Goal: Transaction & Acquisition: Subscribe to service/newsletter

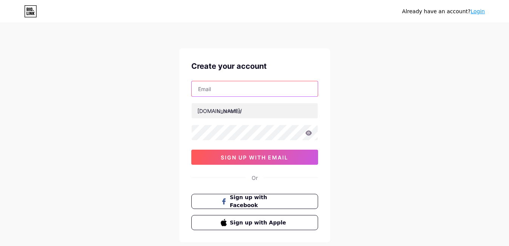
click at [217, 89] on input "text" at bounding box center [255, 88] width 126 height 15
paste input "[EMAIL_ADDRESS][DOMAIN_NAME]"
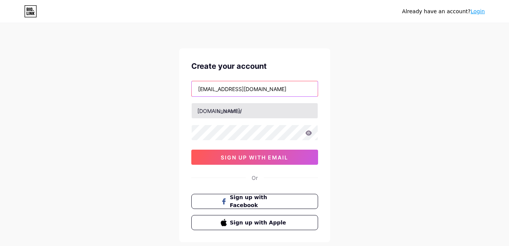
type input "[EMAIL_ADDRESS][DOMAIN_NAME]"
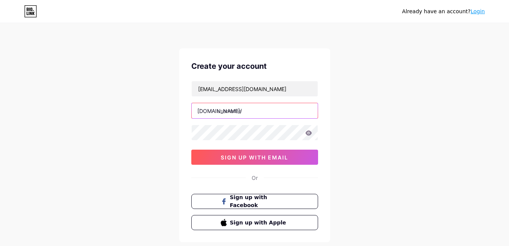
click at [243, 111] on input "text" at bounding box center [255, 110] width 126 height 15
paste input "togel88"
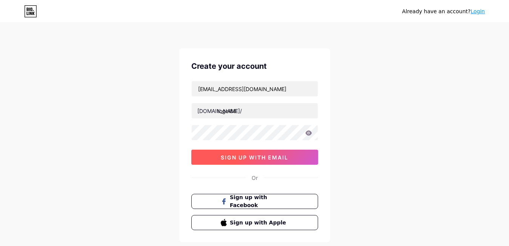
click at [258, 152] on button "sign up with email" at bounding box center [254, 156] width 127 height 15
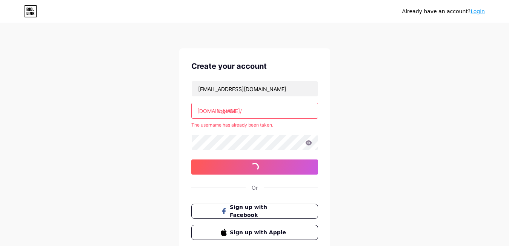
click at [257, 108] on div "[EMAIL_ADDRESS][DOMAIN_NAME] [DOMAIN_NAME]/ togel88 The username has already be…" at bounding box center [254, 128] width 127 height 94
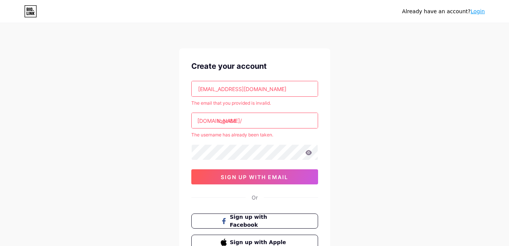
click at [259, 125] on input "togel88" at bounding box center [255, 120] width 126 height 15
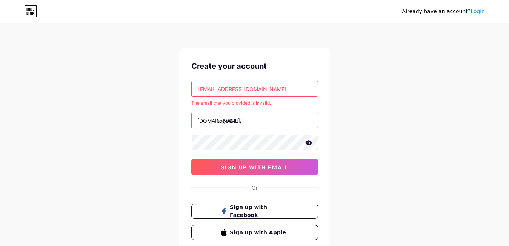
type input "togel88l"
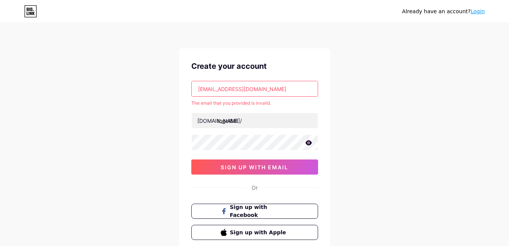
click at [275, 87] on input "[EMAIL_ADDRESS][DOMAIN_NAME]" at bounding box center [255, 88] width 126 height 15
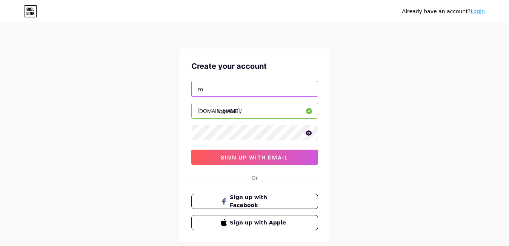
type input "r"
type input "m"
type input "[EMAIL_ADDRESS][DOMAIN_NAME]"
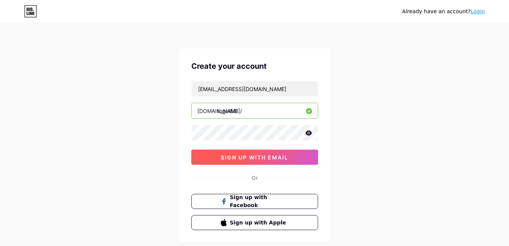
click at [278, 160] on button "sign up with email" at bounding box center [254, 156] width 127 height 15
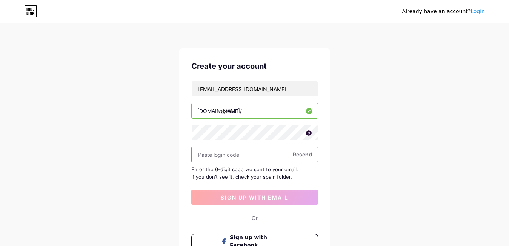
paste input "213177"
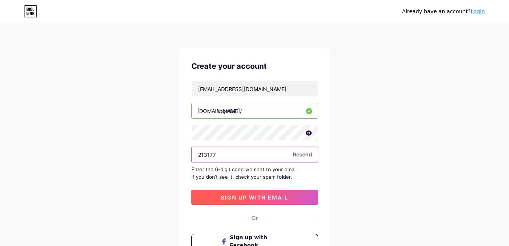
type input "213177"
click at [248, 194] on span "sign up with email" at bounding box center [255, 197] width 68 height 6
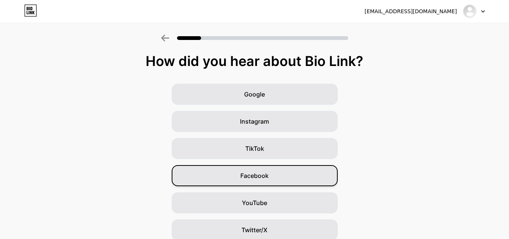
scroll to position [86, 0]
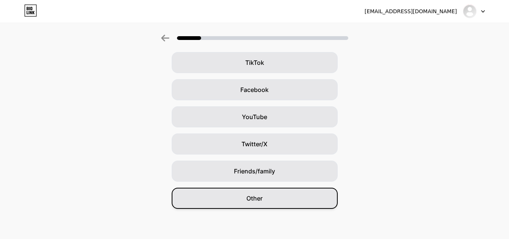
click at [272, 194] on div "Other" at bounding box center [255, 198] width 166 height 21
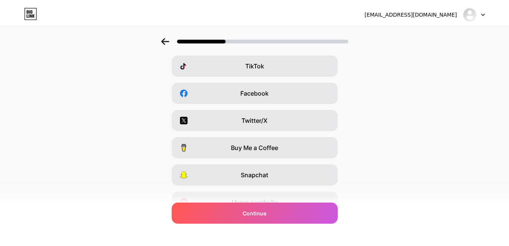
scroll to position [0, 0]
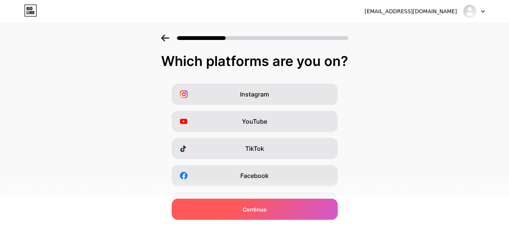
click at [295, 211] on div "Continue" at bounding box center [255, 209] width 166 height 21
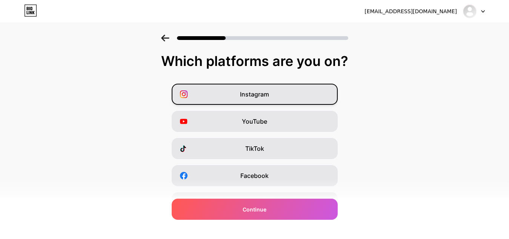
click at [274, 98] on div "Instagram" at bounding box center [255, 94] width 166 height 21
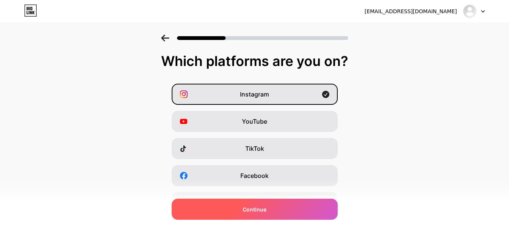
click at [272, 214] on div "Continue" at bounding box center [255, 209] width 166 height 21
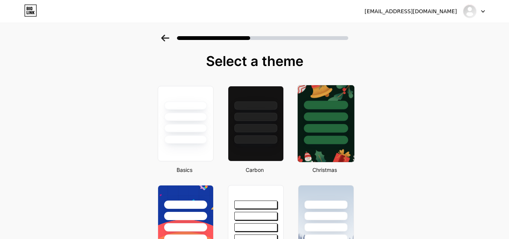
click at [324, 129] on div at bounding box center [326, 128] width 44 height 9
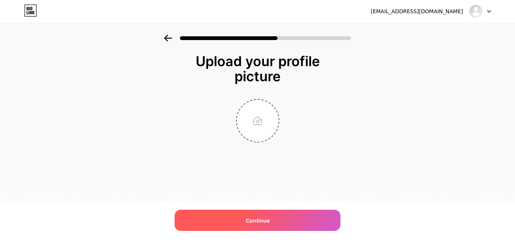
click at [283, 228] on div "Continue" at bounding box center [258, 219] width 166 height 21
click at [283, 225] on div "Continue" at bounding box center [258, 219] width 166 height 21
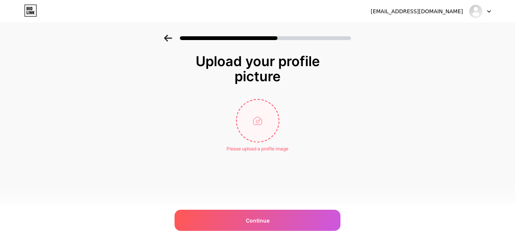
click at [267, 130] on input "file" at bounding box center [258, 121] width 42 height 42
type input "C:\fakepath\Untitled-1-01.jpg"
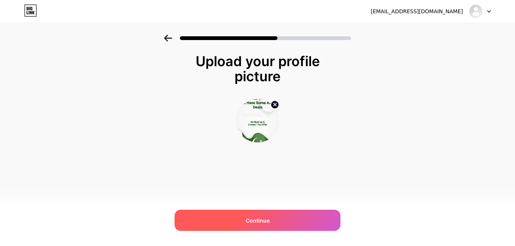
click at [297, 223] on div "Continue" at bounding box center [258, 219] width 166 height 21
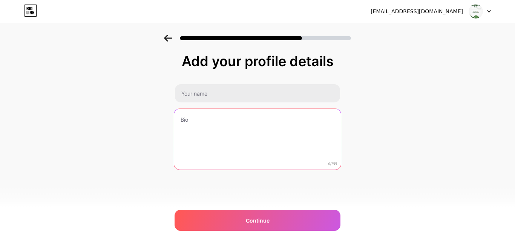
click at [288, 149] on textarea at bounding box center [257, 139] width 167 height 61
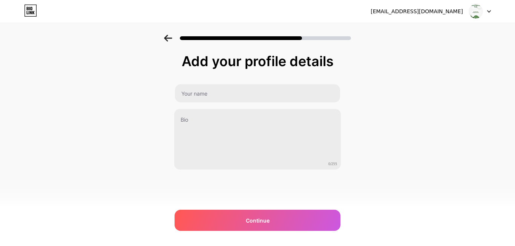
click at [256, 81] on div "Add your profile details 0/255 Continue Error" at bounding box center [258, 112] width 166 height 116
click at [268, 197] on div "Add your profile details 0/255 Continue Error" at bounding box center [258, 131] width 166 height 154
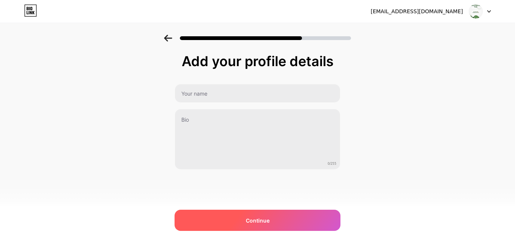
click at [269, 210] on div "Continue" at bounding box center [258, 219] width 166 height 21
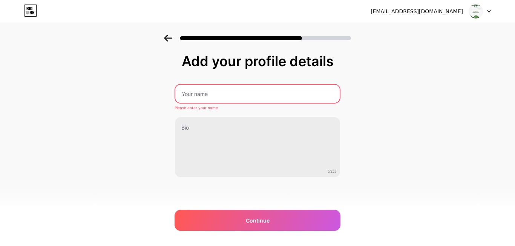
click at [231, 81] on div "Add your profile details Please enter your name 0/255 Continue Error" at bounding box center [258, 116] width 166 height 124
click at [230, 91] on input "text" at bounding box center [257, 94] width 164 height 18
paste input "TOGEL88"
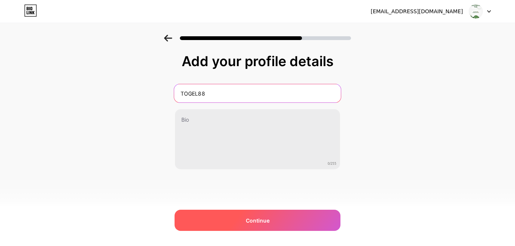
type input "TOGEL88"
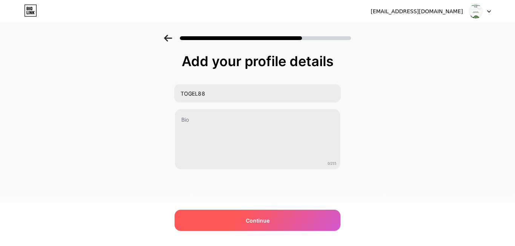
click at [304, 209] on div "Continue" at bounding box center [258, 219] width 166 height 21
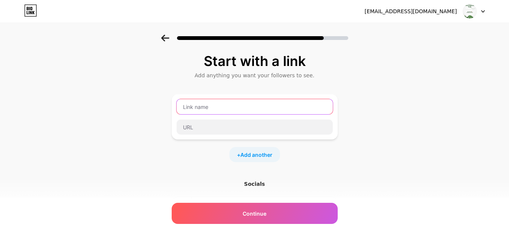
click at [231, 108] on input "text" at bounding box center [255, 106] width 156 height 15
paste input "TOGEL88"
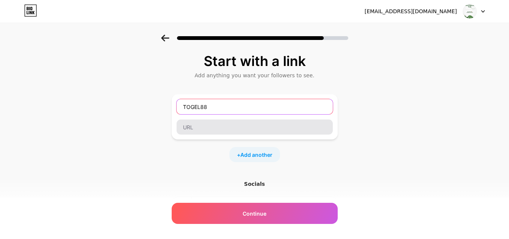
type input "TOGEL88"
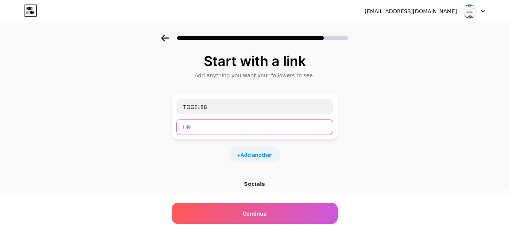
click at [224, 125] on input "text" at bounding box center [255, 127] width 156 height 15
paste input "[URL][DOMAIN_NAME]"
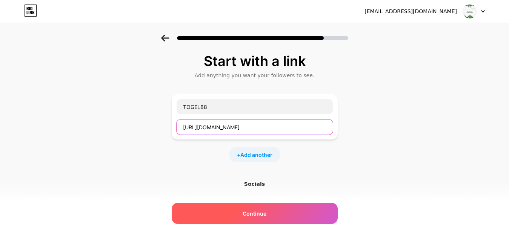
type input "[URL][DOMAIN_NAME]"
click at [272, 211] on div "Continue" at bounding box center [255, 213] width 166 height 21
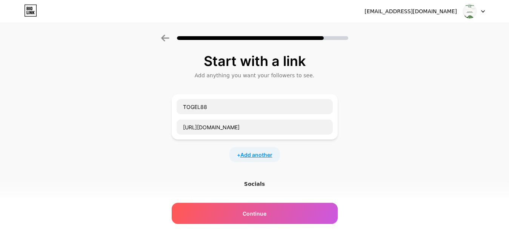
click at [266, 155] on span "Add another" at bounding box center [256, 155] width 32 height 8
click at [247, 165] on input "text" at bounding box center [255, 159] width 156 height 15
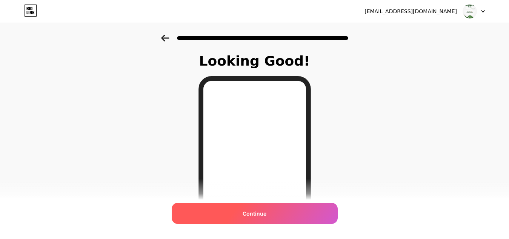
click at [277, 208] on div "Continue" at bounding box center [255, 213] width 166 height 21
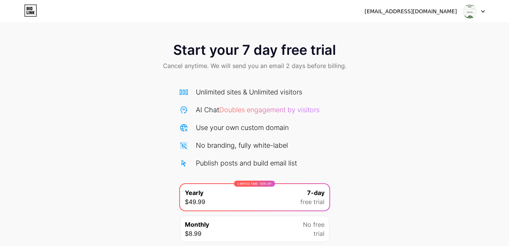
click at [472, 12] on img at bounding box center [470, 11] width 14 height 14
click at [400, 72] on div "Start your 7 day free trial Cancel anytime. We will send you an email 2 days be…" at bounding box center [254, 57] width 509 height 45
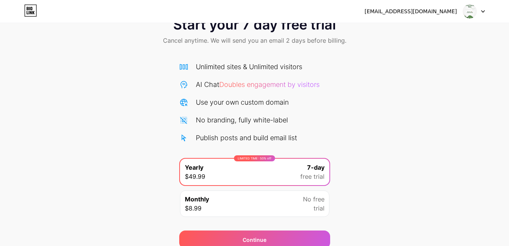
scroll to position [58, 0]
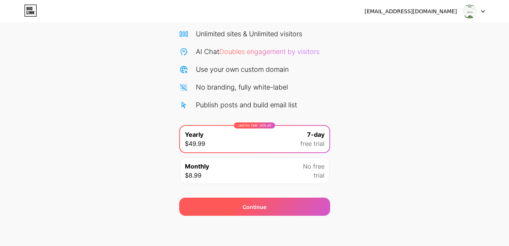
click at [225, 209] on div "Continue" at bounding box center [254, 206] width 151 height 18
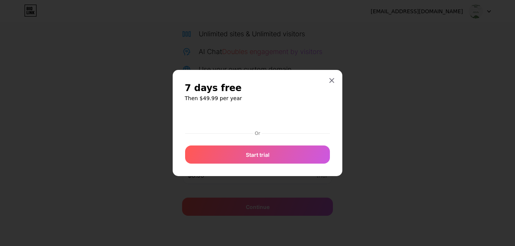
click at [340, 79] on div "7 days free Then $49.99 per year Or Start trial" at bounding box center [258, 123] width 170 height 106
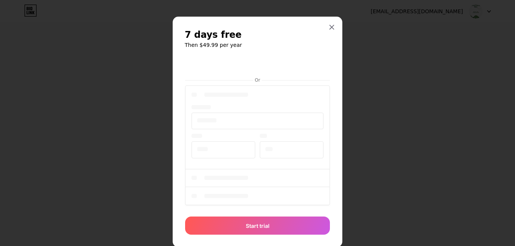
click at [335, 77] on div "7 days free Then $49.99 per year Or Start trial" at bounding box center [258, 132] width 170 height 230
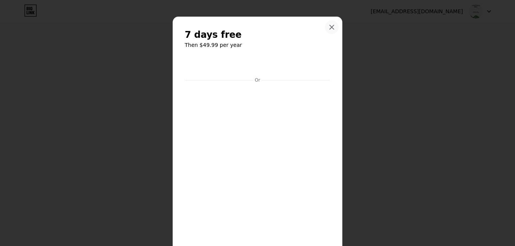
click at [330, 29] on icon at bounding box center [332, 27] width 4 height 4
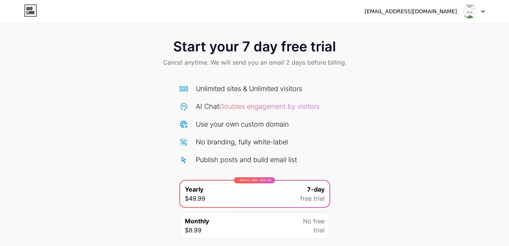
scroll to position [0, 0]
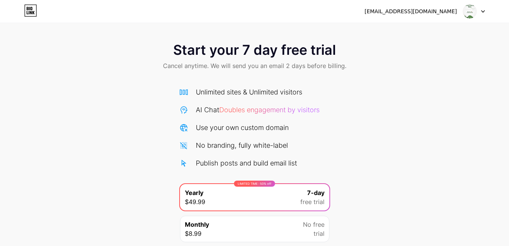
click at [33, 11] on icon at bounding box center [30, 11] width 13 height 12
click at [473, 16] on img at bounding box center [470, 11] width 14 height 14
click at [283, 54] on span "Start your 7 day free trial" at bounding box center [254, 49] width 163 height 15
click at [26, 17] on link at bounding box center [30, 12] width 13 height 14
click at [34, 14] on html "[EMAIL_ADDRESS][DOMAIN_NAME] Logout Link Copied Start your 7 day free trial Can…" at bounding box center [257, 152] width 515 height 304
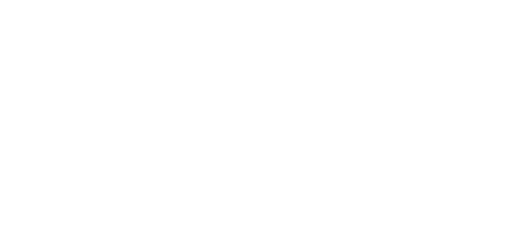
click at [34, 0] on html at bounding box center [257, 0] width 515 height 0
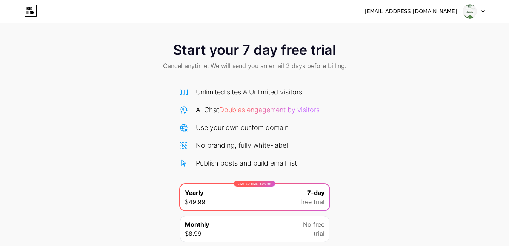
click at [31, 8] on icon at bounding box center [31, 8] width 2 height 3
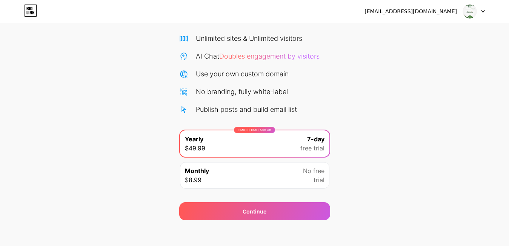
scroll to position [58, 0]
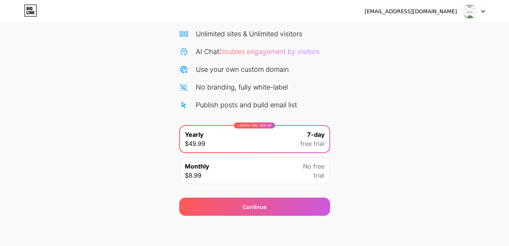
click at [279, 177] on div "Monthly $8.99 No free trial" at bounding box center [254, 170] width 149 height 26
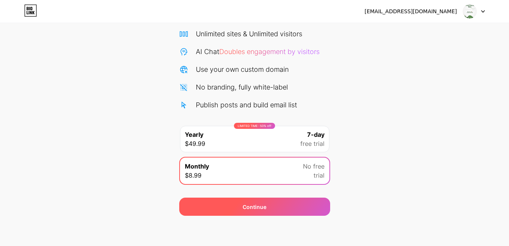
click at [308, 206] on div "Continue" at bounding box center [254, 206] width 151 height 18
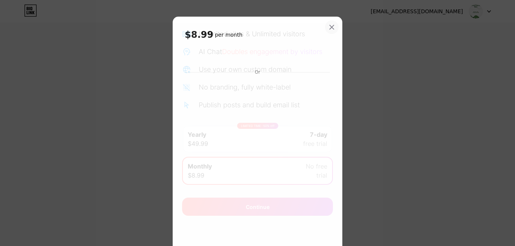
click at [329, 27] on icon at bounding box center [332, 27] width 6 height 6
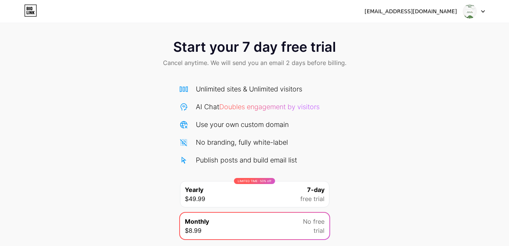
scroll to position [0, 0]
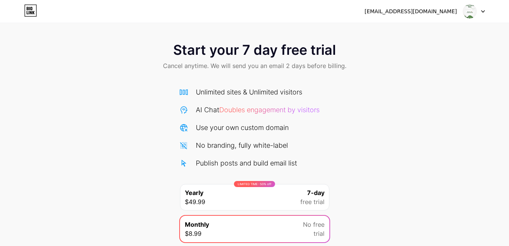
click at [318, 108] on span "Doubles engagement by visitors" at bounding box center [269, 110] width 100 height 8
click at [328, 107] on div "AI Chat Doubles engagement by visitors" at bounding box center [254, 110] width 151 height 10
